Goal: Task Accomplishment & Management: Manage account settings

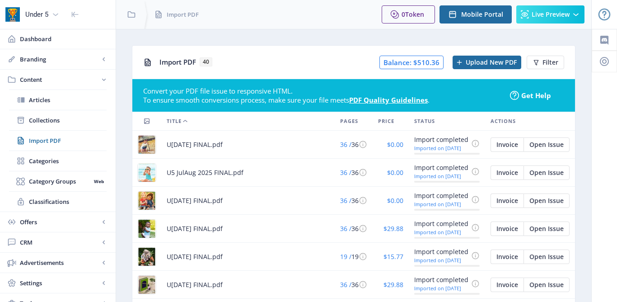
click at [199, 146] on span "U5 Sep 2025 FINAL.pdf" at bounding box center [195, 144] width 56 height 11
click at [53, 122] on span "Collections" at bounding box center [68, 120] width 78 height 9
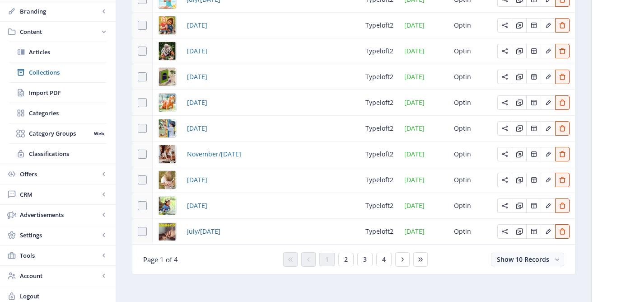
scroll to position [139, 0]
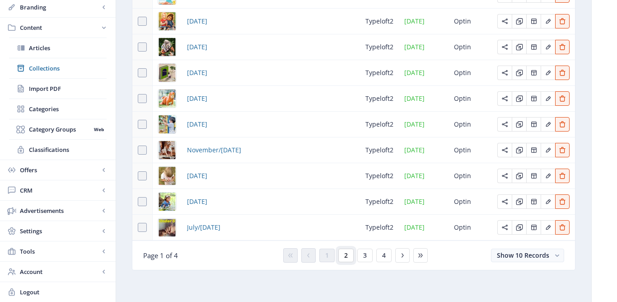
click at [345, 257] on span "2" at bounding box center [346, 255] width 4 height 7
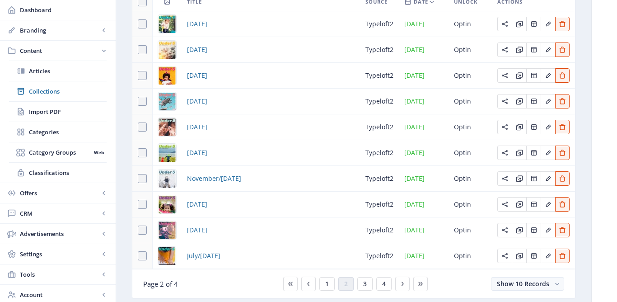
scroll to position [139, 0]
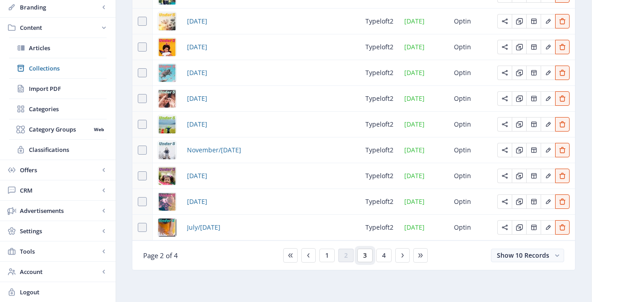
click at [363, 258] on button "3" at bounding box center [364, 255] width 15 height 14
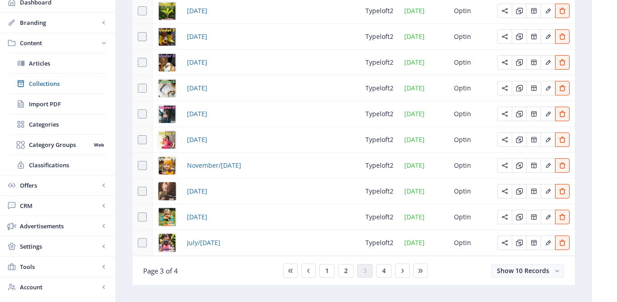
scroll to position [122, 0]
click at [385, 276] on button "4" at bounding box center [383, 272] width 15 height 14
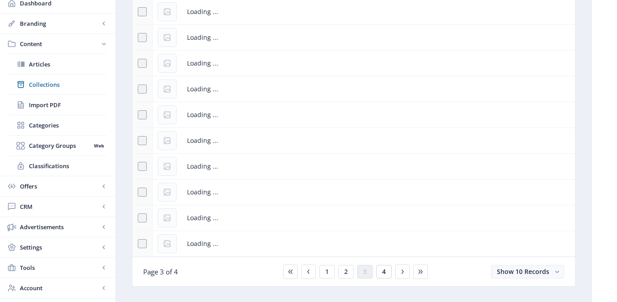
scroll to position [61, 0]
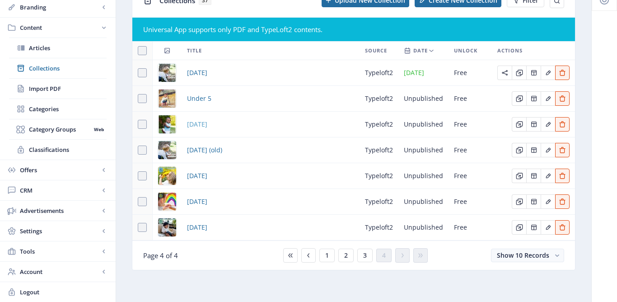
click at [200, 124] on span "May 2025" at bounding box center [197, 124] width 20 height 11
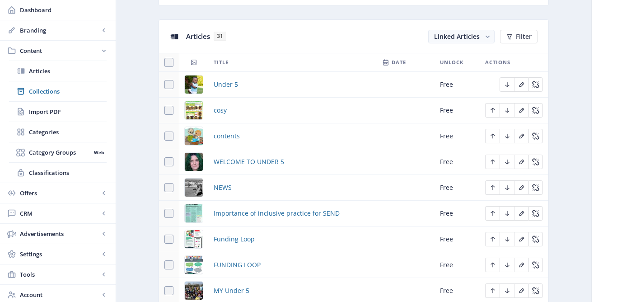
scroll to position [486, 0]
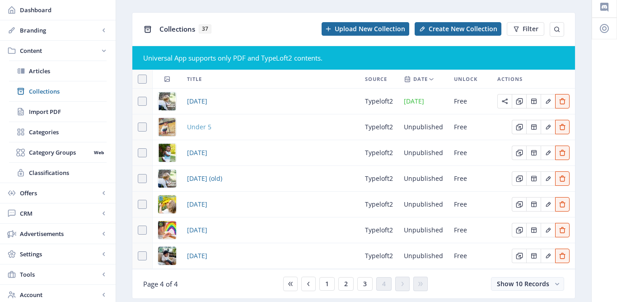
scroll to position [34, 0]
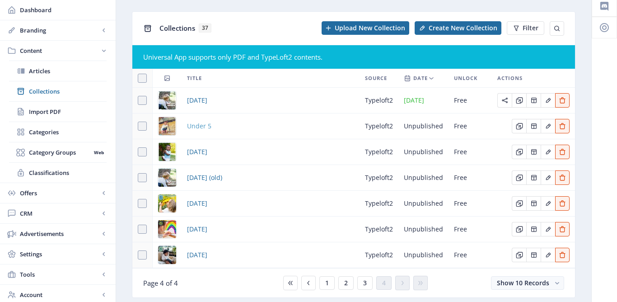
click at [195, 128] on span "Under 5" at bounding box center [199, 126] width 24 height 11
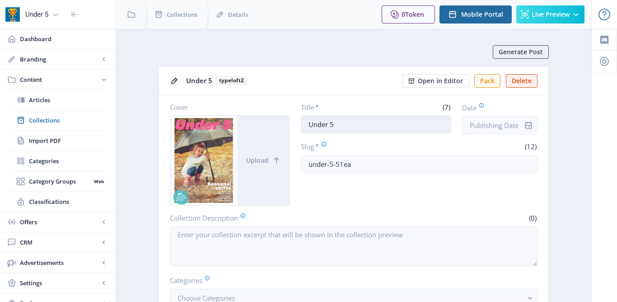
click at [314, 123] on input "Under 5" at bounding box center [376, 124] width 151 height 18
click at [353, 125] on input "Under 5" at bounding box center [376, 124] width 151 height 18
drag, startPoint x: 353, startPoint y: 125, endPoint x: 297, endPoint y: 125, distance: 56.0
click at [297, 125] on div "Cover Upload Title * (7) Under 5 Date Slug * (12) under-5-51ea" at bounding box center [354, 153] width 368 height 103
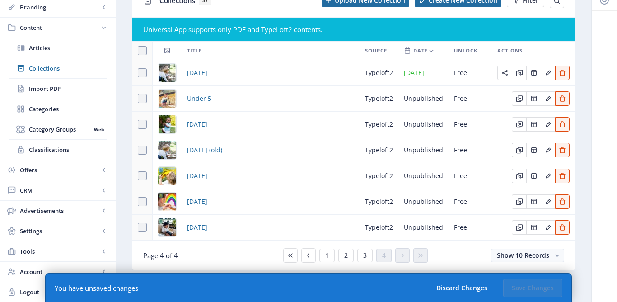
scroll to position [61, 0]
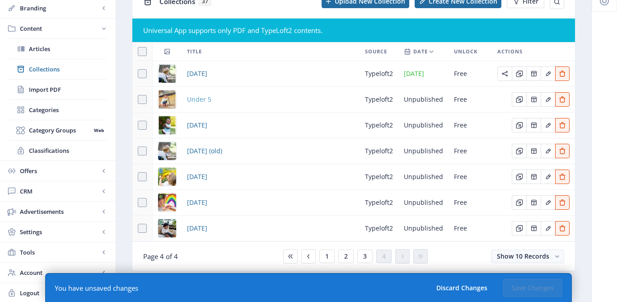
click at [198, 98] on span "Under 5" at bounding box center [199, 99] width 24 height 11
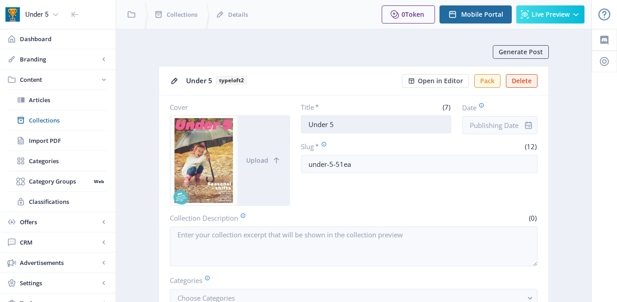
click at [307, 125] on input "Under 5" at bounding box center [376, 124] width 151 height 18
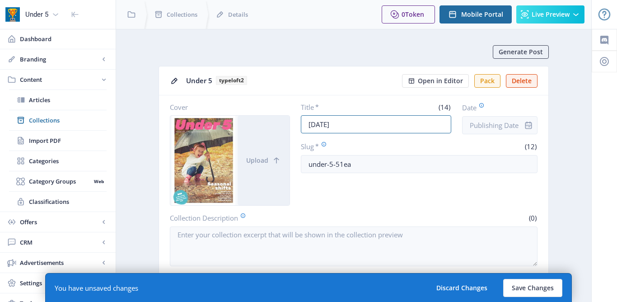
type input "September 2025"
click at [355, 166] on input "under-5-51ea" at bounding box center [419, 164] width 237 height 18
type input "under-5-sep-25"
click at [533, 284] on button "Save Changes" at bounding box center [532, 288] width 59 height 18
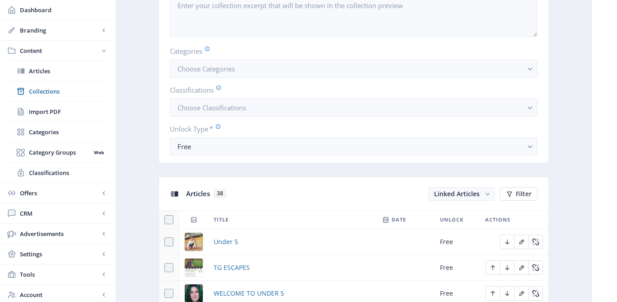
scroll to position [252, 0]
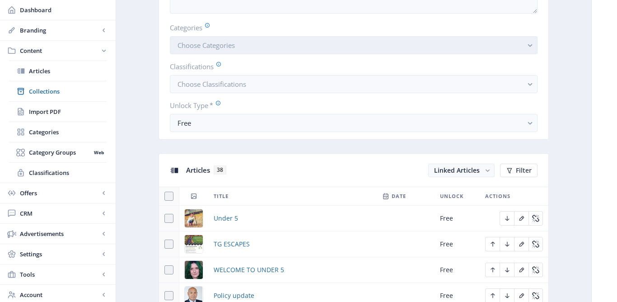
click at [478, 45] on button "Choose Categories" at bounding box center [354, 45] width 368 height 18
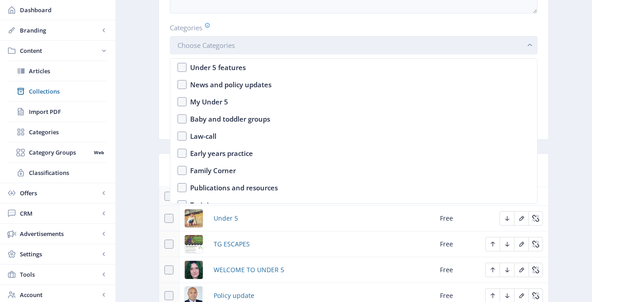
click at [450, 49] on button "Choose Categories" at bounding box center [354, 45] width 368 height 18
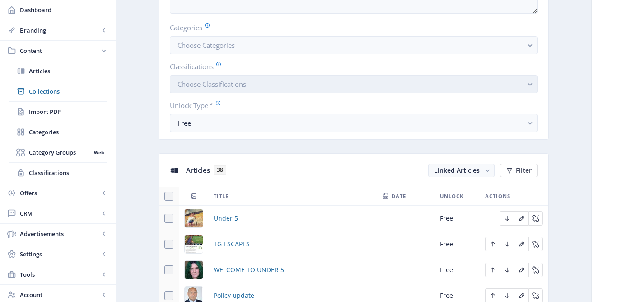
click at [437, 78] on button "Choose Classifications" at bounding box center [354, 84] width 368 height 18
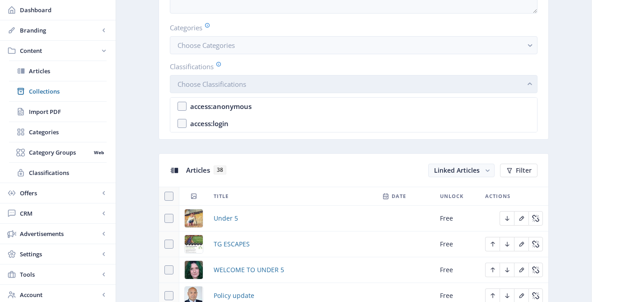
scroll to position [0, 0]
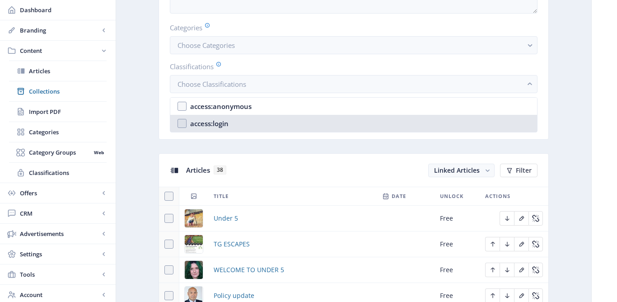
click at [363, 118] on nb-option "access:login" at bounding box center [353, 123] width 367 height 17
checkbox input "true"
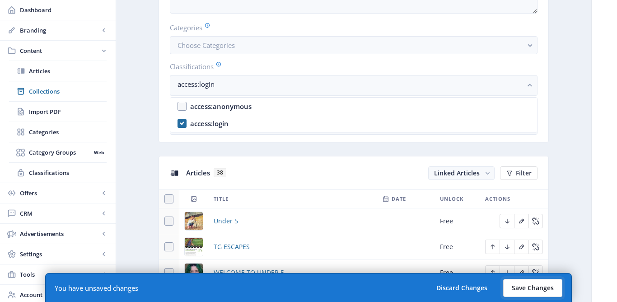
click at [531, 286] on button "Save Changes" at bounding box center [532, 288] width 59 height 18
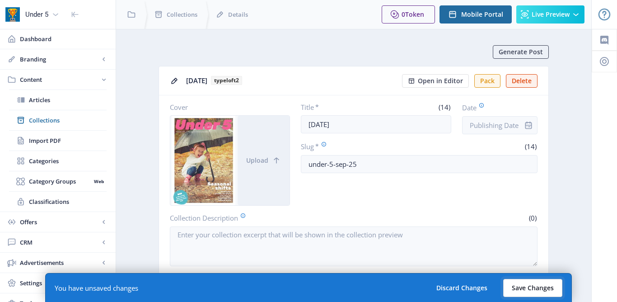
scroll to position [252, 0]
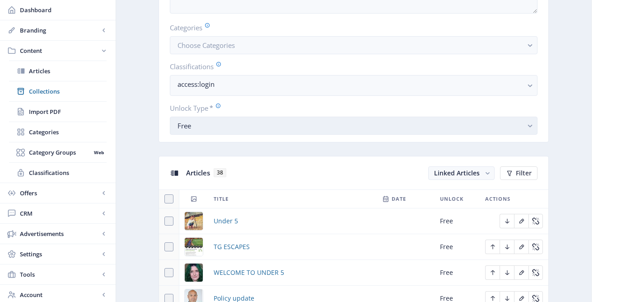
click at [415, 131] on div "Free" at bounding box center [349, 125] width 345 height 11
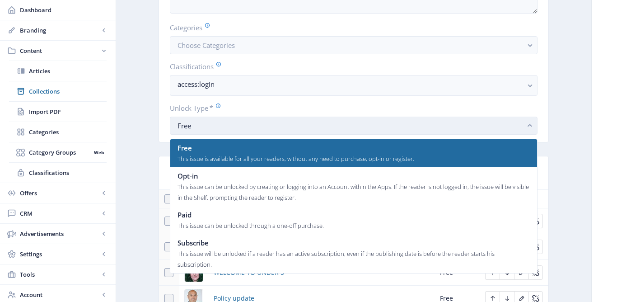
scroll to position [0, 0]
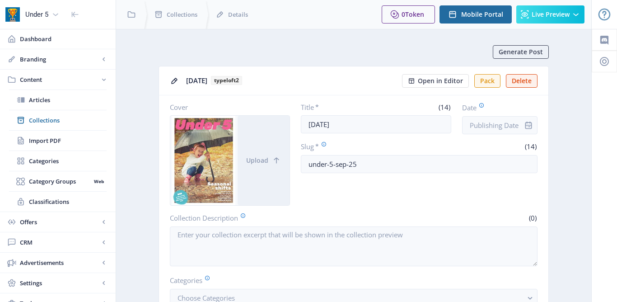
scroll to position [252, 0]
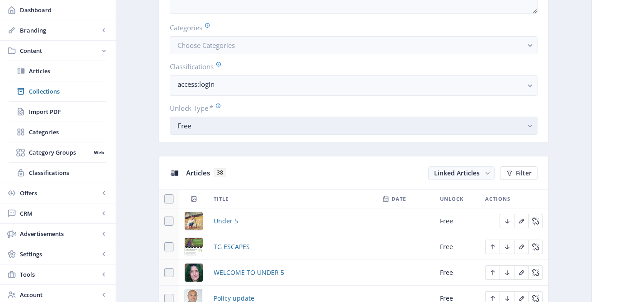
click at [335, 116] on button "Free" at bounding box center [354, 125] width 368 height 18
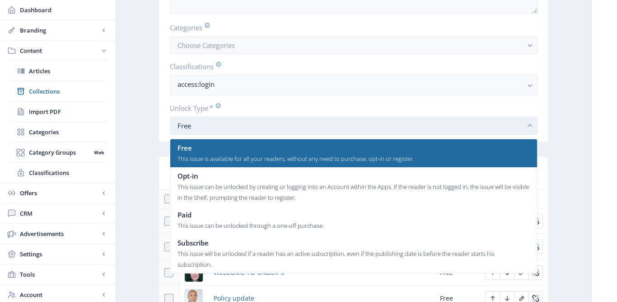
scroll to position [0, 0]
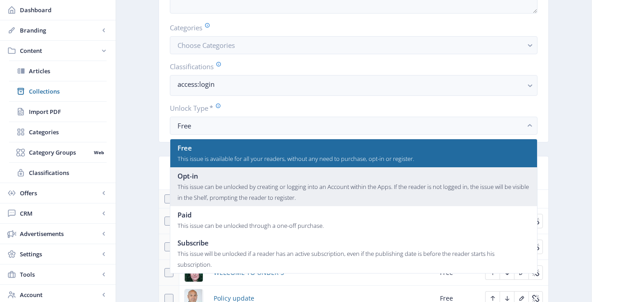
click at [246, 183] on div "This issue can be unlocked by creating or logging into an Account within the Ap…" at bounding box center [353, 192] width 352 height 22
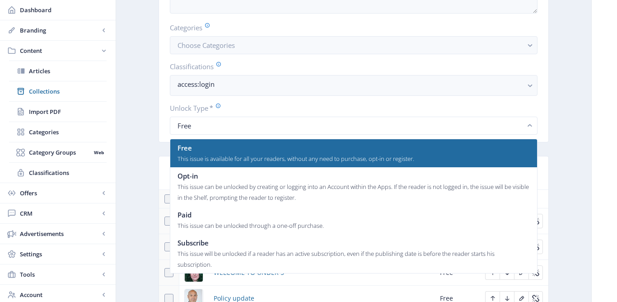
scroll to position [252, 0]
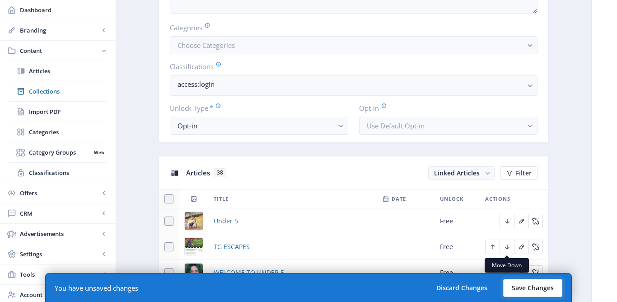
click at [532, 289] on button "Save Changes" at bounding box center [532, 288] width 59 height 18
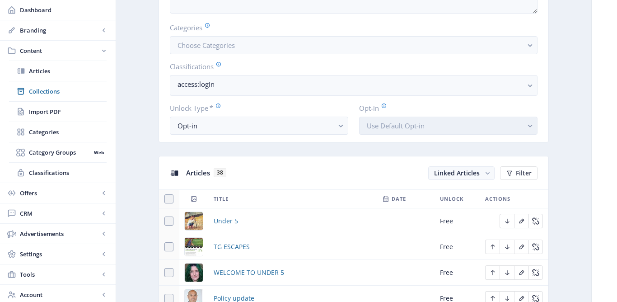
click at [398, 123] on span "Use Default Opt-in" at bounding box center [396, 125] width 58 height 9
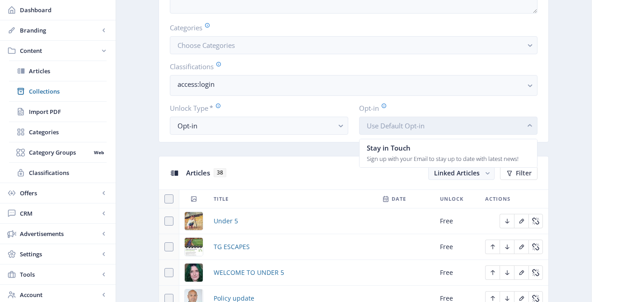
click at [398, 123] on span "Use Default Opt-in" at bounding box center [396, 125] width 58 height 9
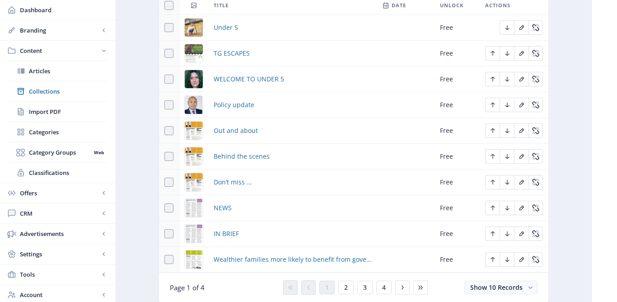
scroll to position [448, 0]
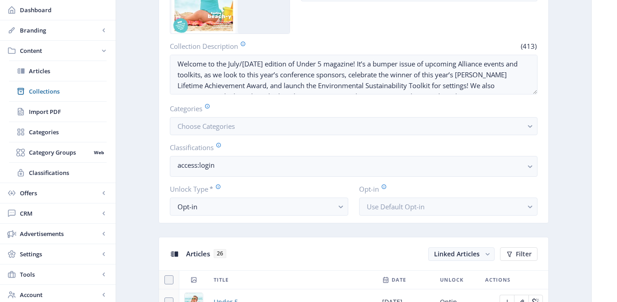
scroll to position [115, 0]
